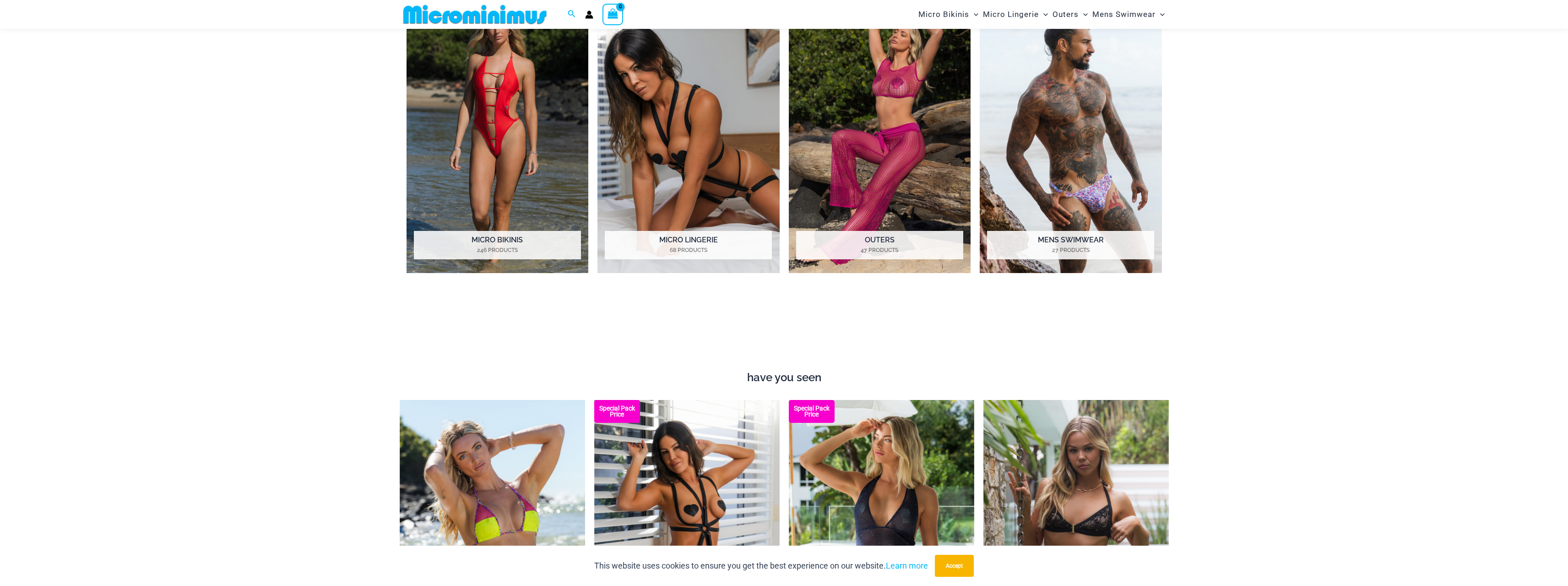
scroll to position [1063, 0]
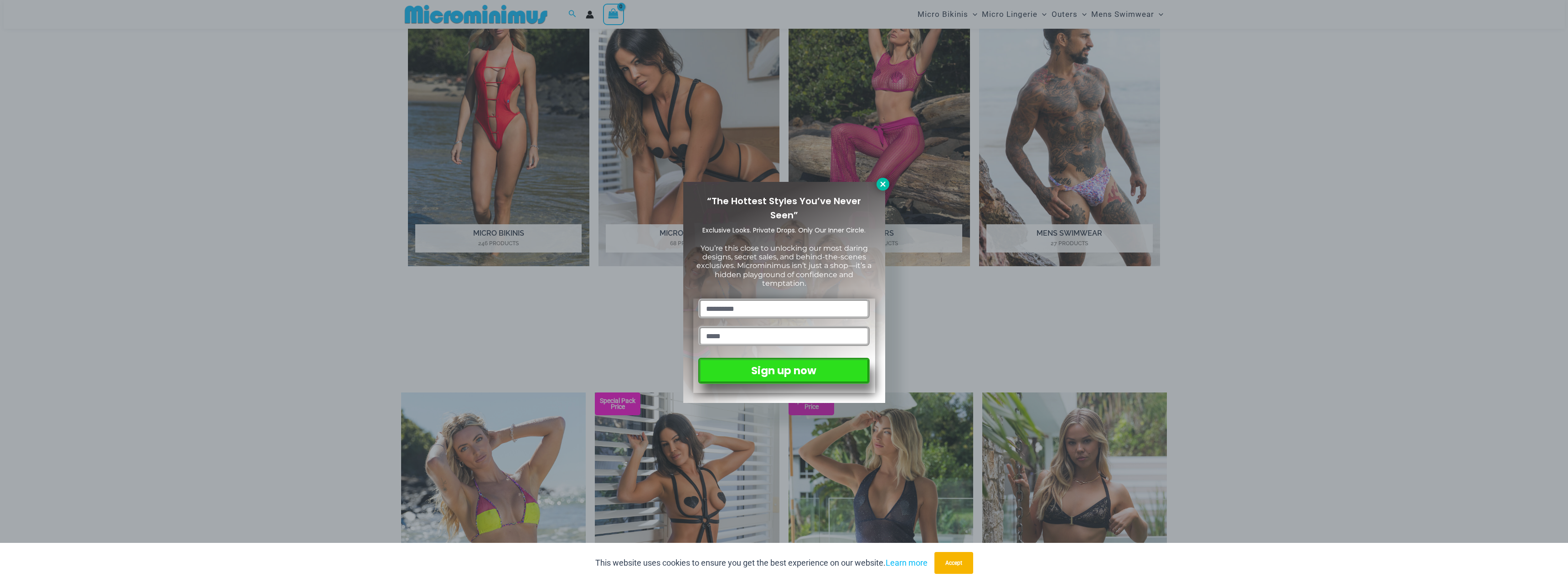
click at [885, 185] on icon at bounding box center [883, 184] width 8 height 8
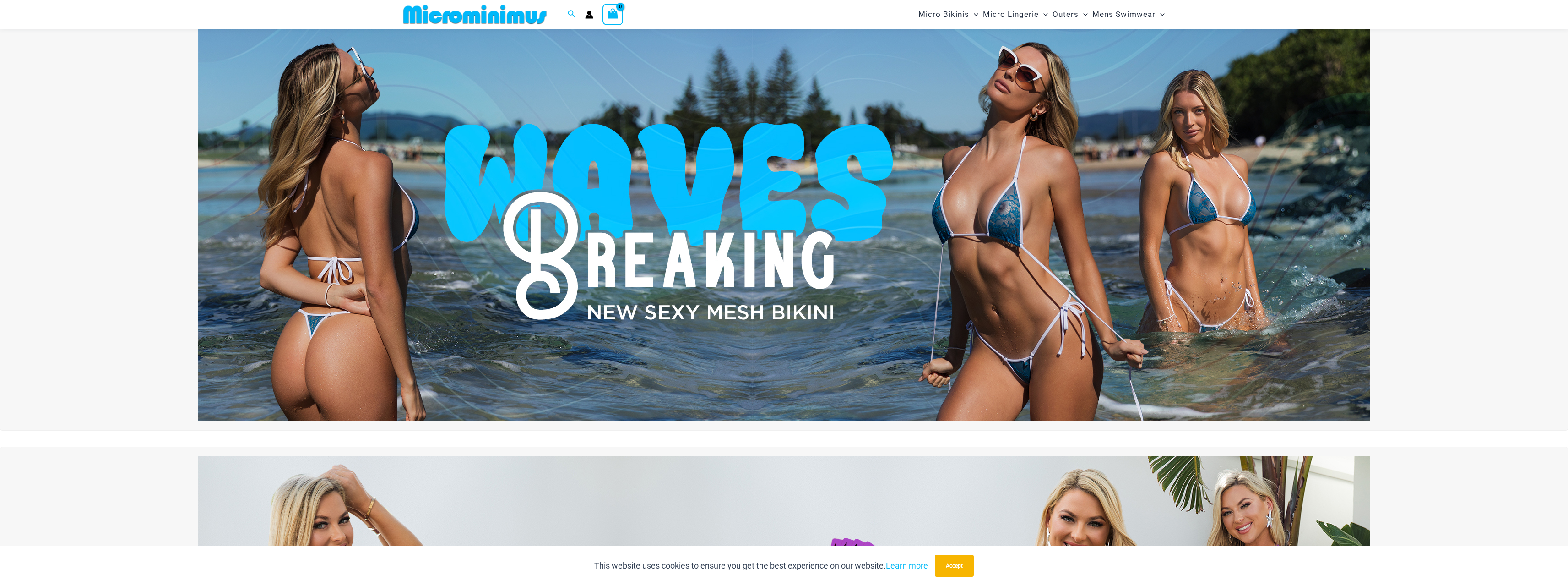
scroll to position [0, 0]
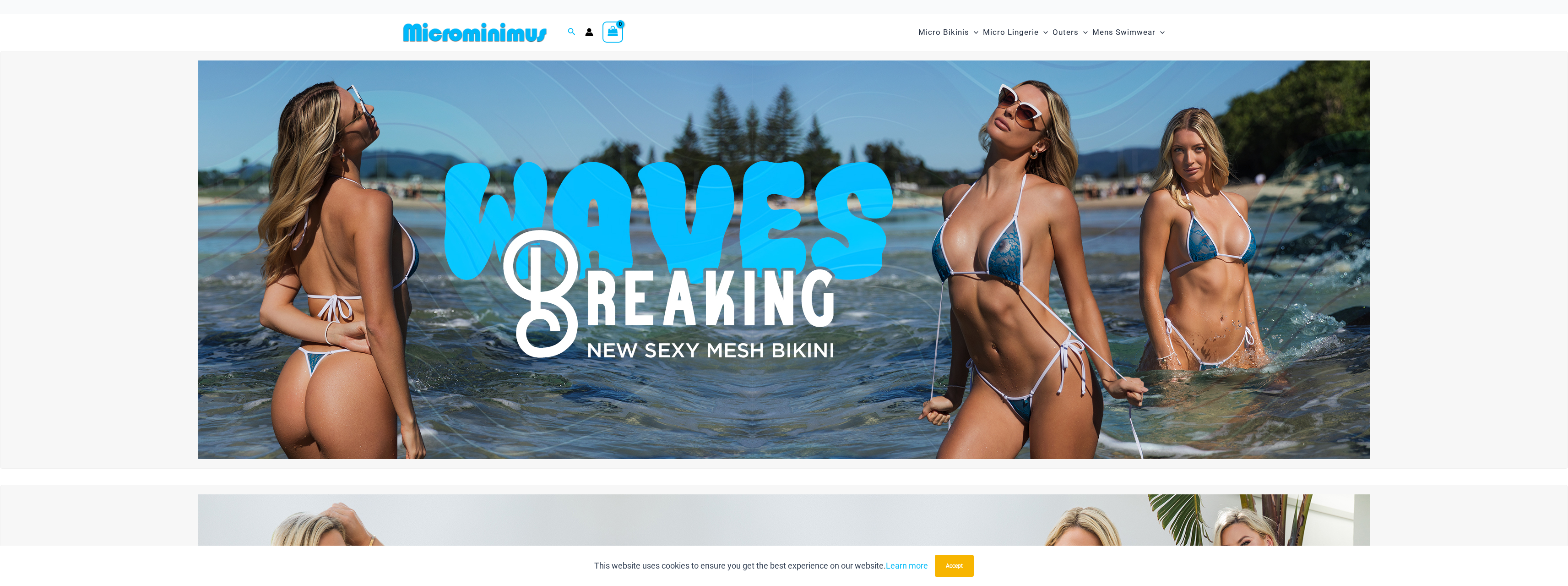
click at [447, 185] on img at bounding box center [784, 259] width 1172 height 398
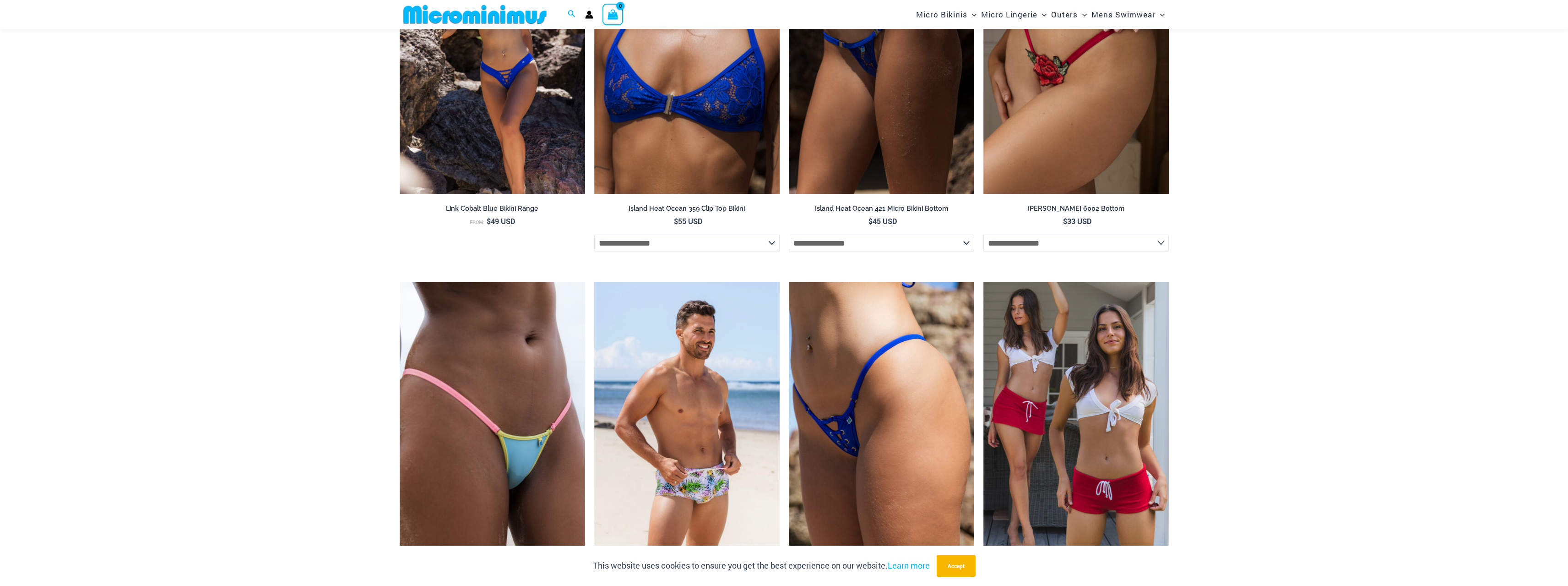
scroll to position [2832, 0]
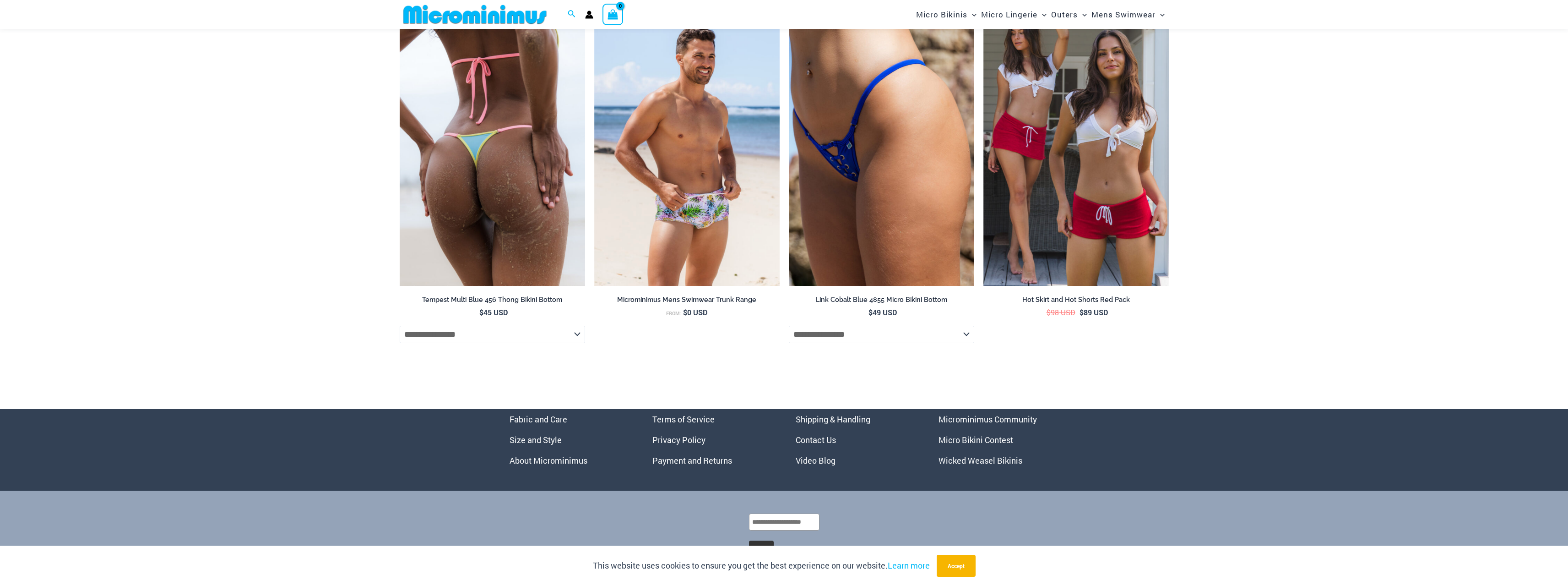
click at [450, 167] on img at bounding box center [492, 146] width 185 height 278
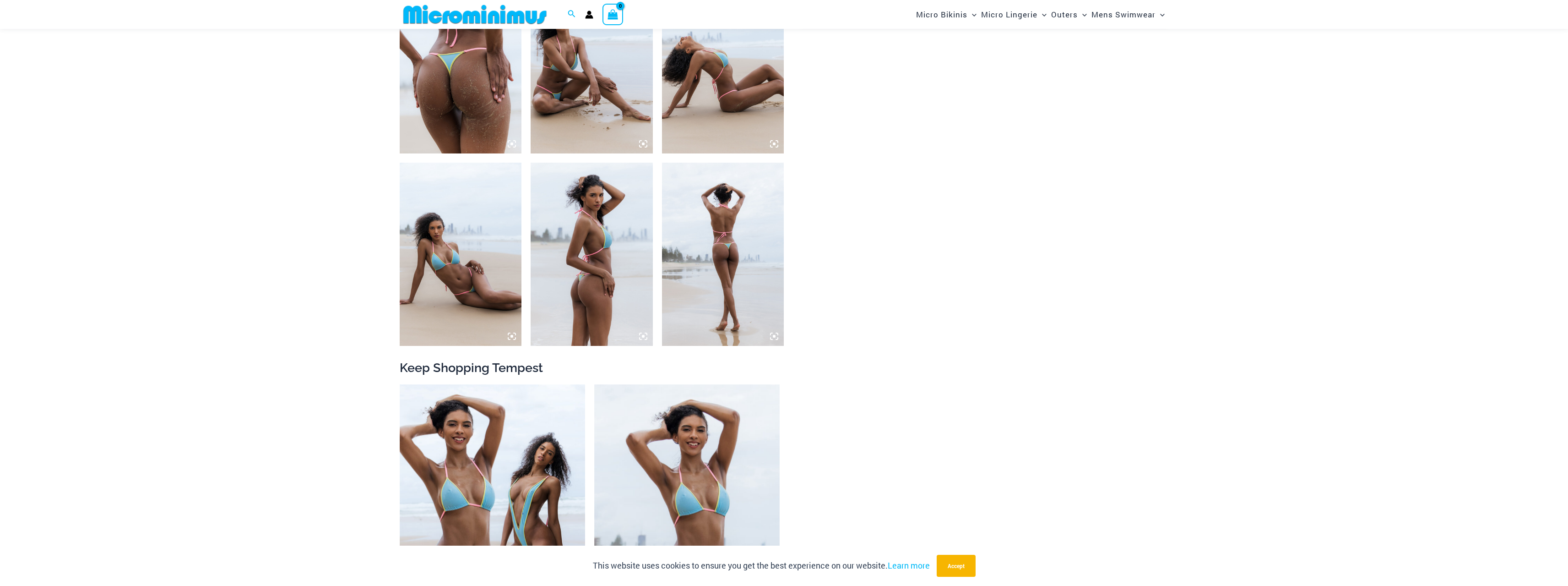
scroll to position [725, 0]
